Goal: Transaction & Acquisition: Download file/media

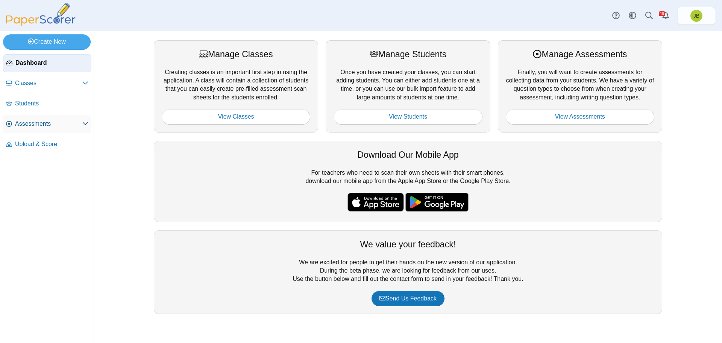
click at [60, 124] on span "Assessments" at bounding box center [48, 124] width 67 height 8
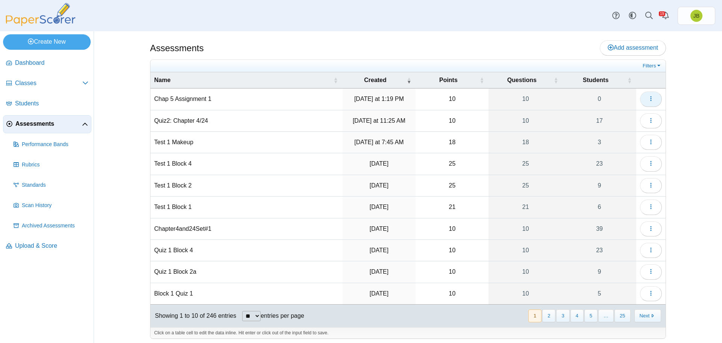
click at [649, 101] on icon "button" at bounding box center [651, 99] width 6 height 6
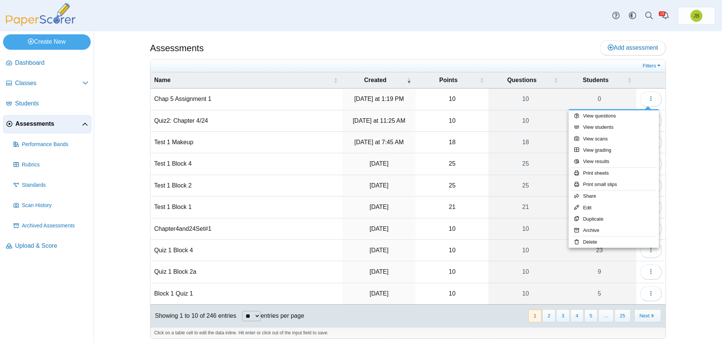
click at [466, 51] on div "Assessments Add assessment" at bounding box center [408, 48] width 516 height 17
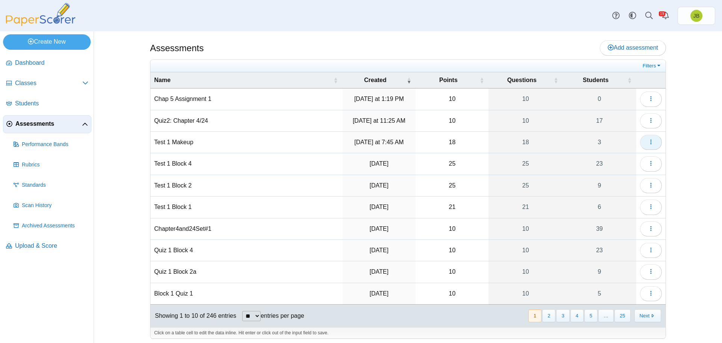
click at [651, 139] on icon "button" at bounding box center [651, 142] width 6 height 6
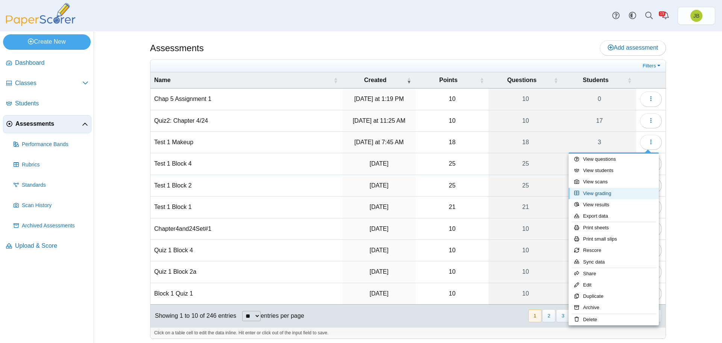
click at [605, 195] on link "View grading" at bounding box center [614, 193] width 90 height 11
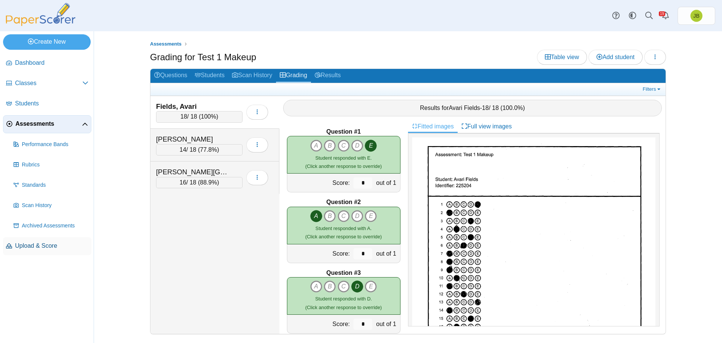
click at [56, 246] on span "Upload & Score" at bounding box center [51, 245] width 73 height 8
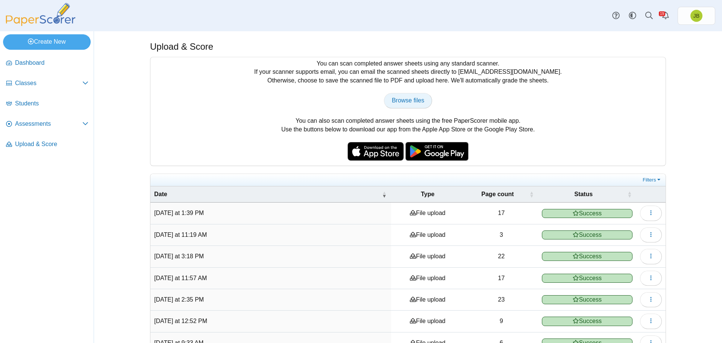
click at [414, 101] on span "Browse files" at bounding box center [408, 100] width 32 height 6
type input "**********"
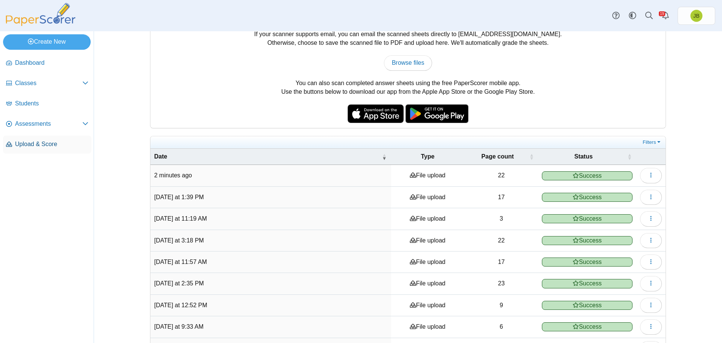
click at [34, 146] on span "Upload & Score" at bounding box center [51, 144] width 73 height 8
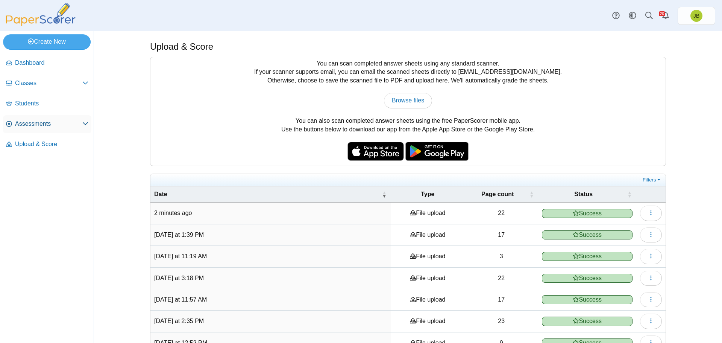
click at [79, 126] on span "Assessments" at bounding box center [48, 124] width 67 height 8
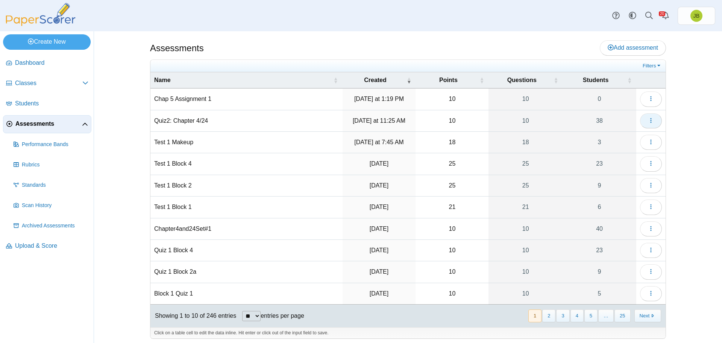
click at [648, 120] on icon "button" at bounding box center [651, 120] width 6 height 6
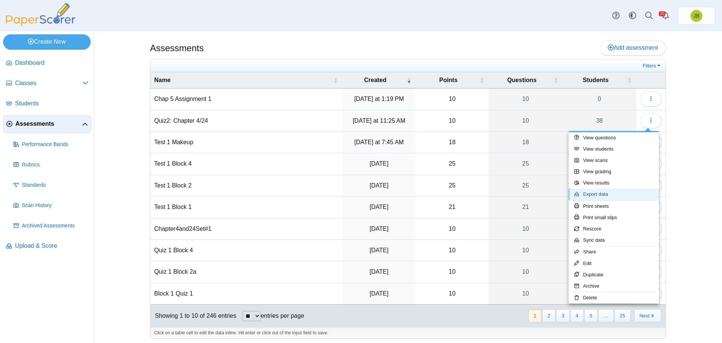
click at [600, 194] on link "Export data" at bounding box center [614, 193] width 90 height 11
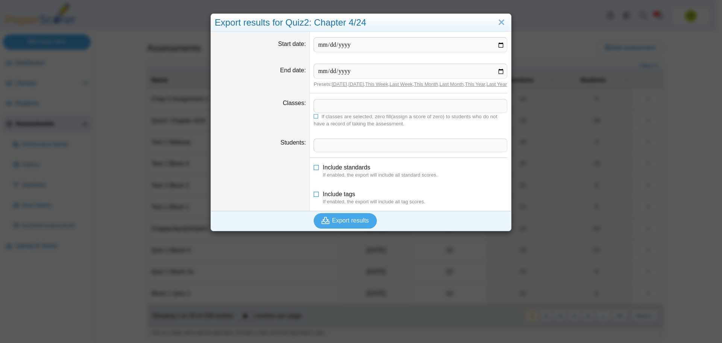
click at [331, 112] on span at bounding box center [410, 105] width 193 height 13
click at [350, 223] on span "Export results" at bounding box center [350, 220] width 37 height 6
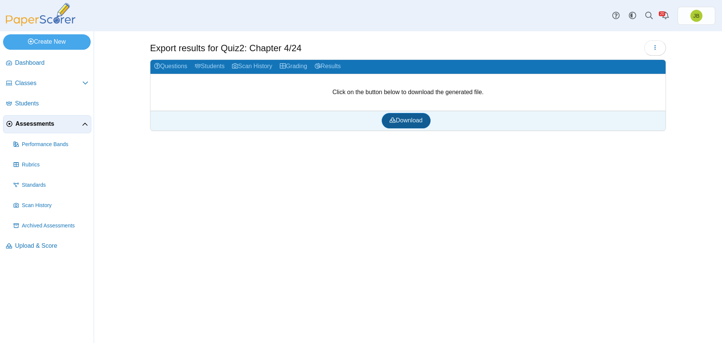
drag, startPoint x: 410, startPoint y: 121, endPoint x: 424, endPoint y: 116, distance: 15.2
click at [410, 121] on span "Download" at bounding box center [406, 120] width 33 height 6
